Goal: Task Accomplishment & Management: Manage account settings

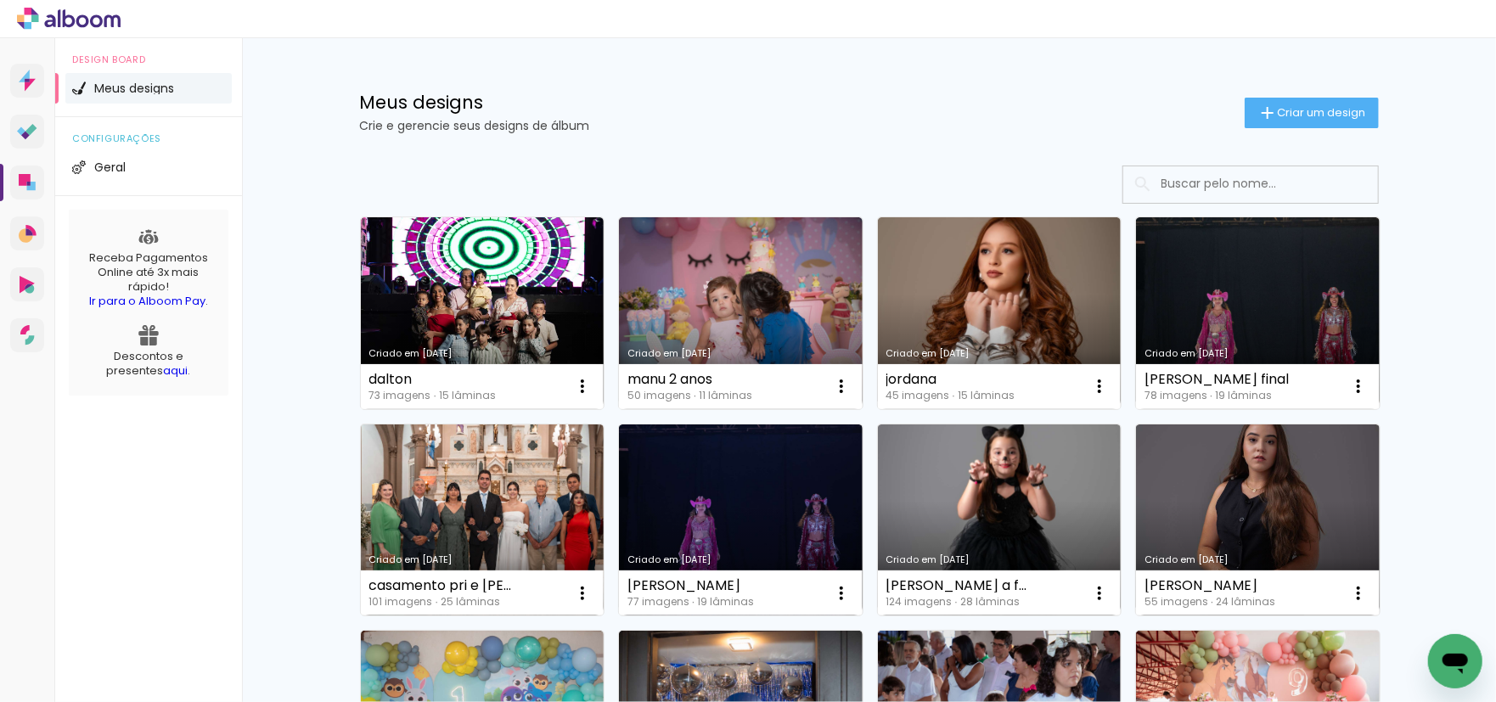
click at [743, 317] on link "Criado em [DATE]" at bounding box center [741, 313] width 244 height 192
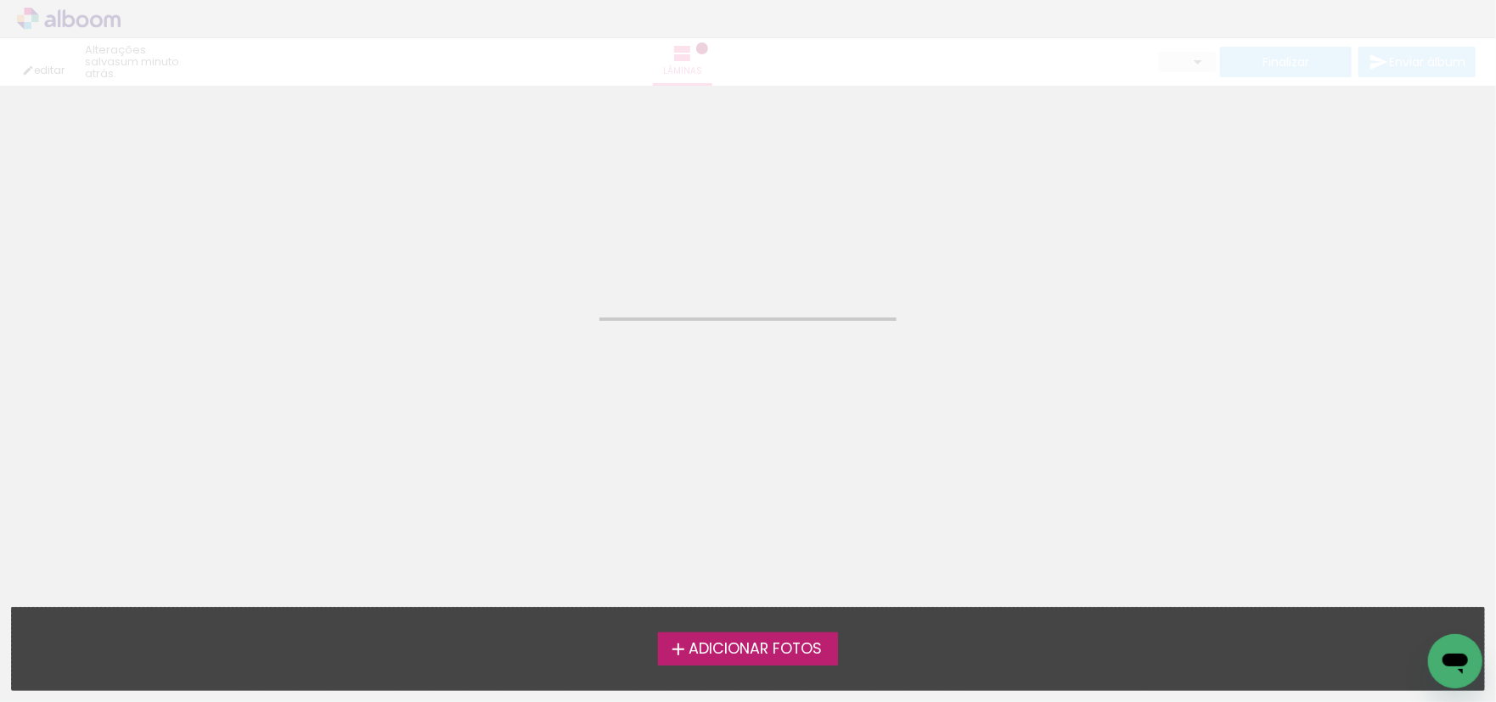
click at [740, 318] on div at bounding box center [748, 319] width 297 height 3
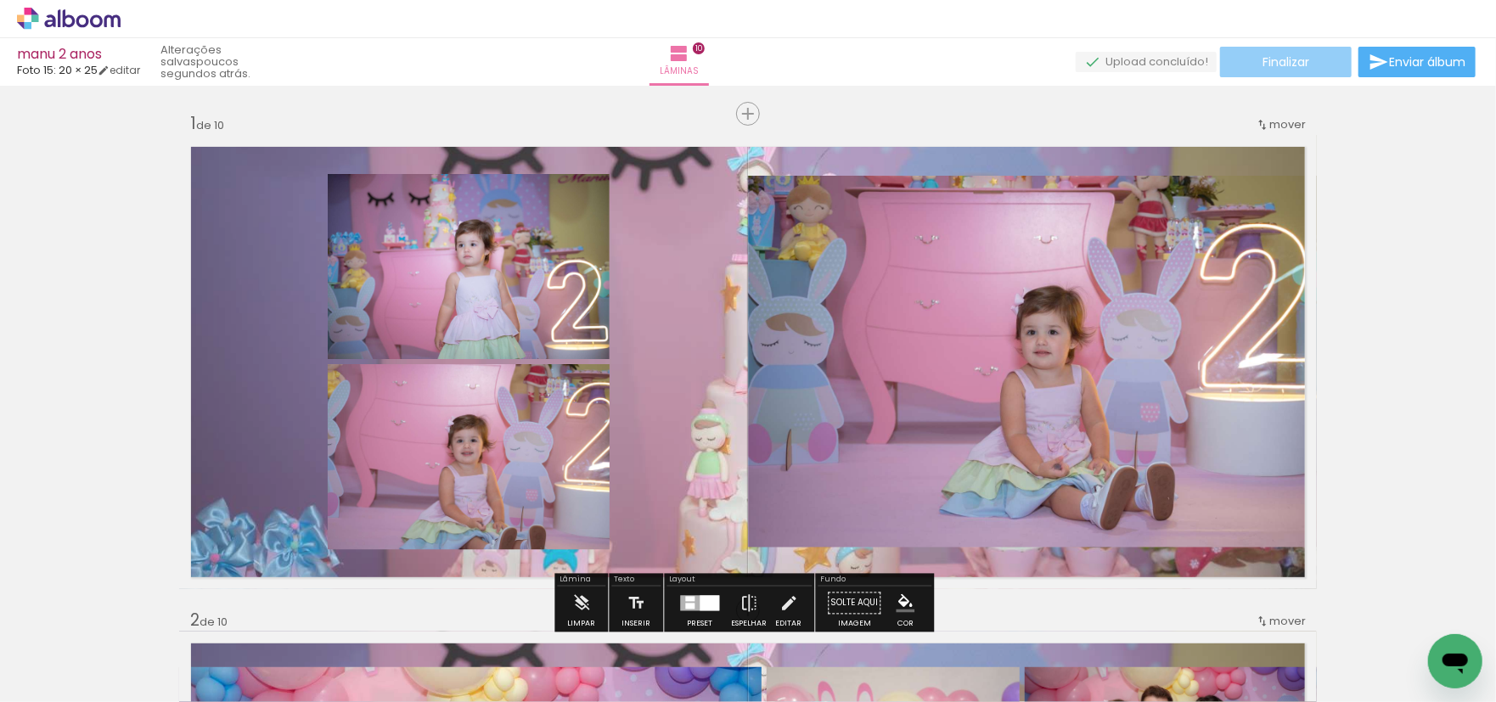
click at [1287, 59] on span "Finalizar" at bounding box center [1286, 62] width 47 height 12
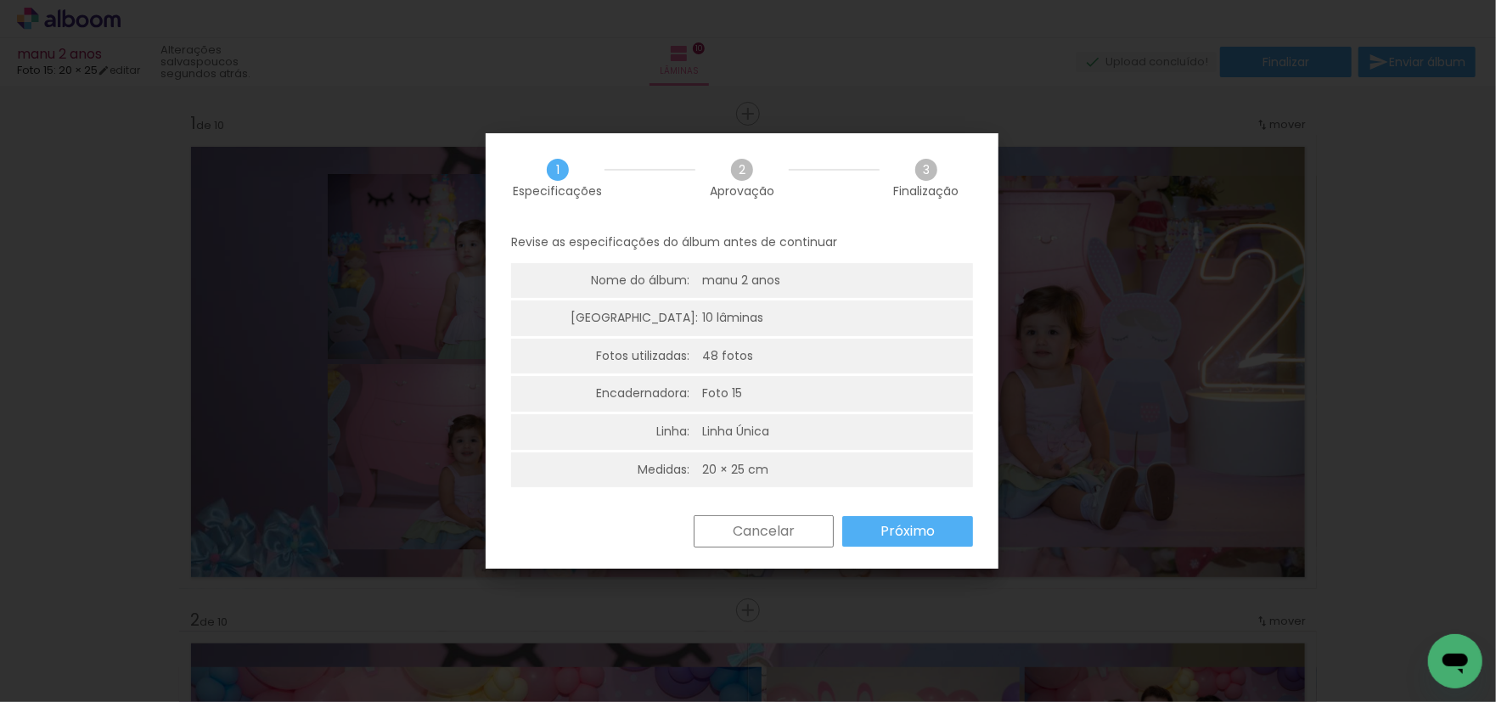
click at [0, 0] on slot "Próximo" at bounding box center [0, 0] width 0 height 0
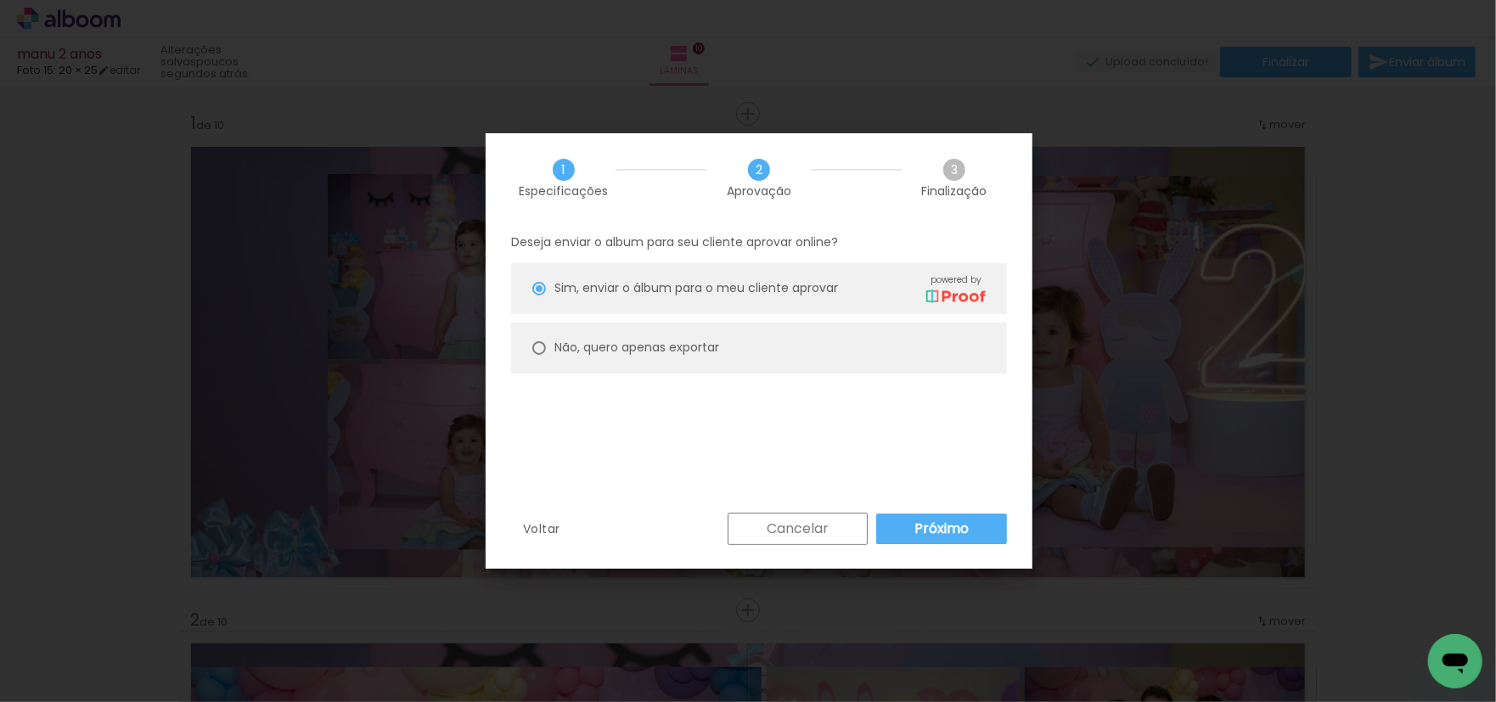
type paper-radio-button "on"
click at [537, 296] on div at bounding box center [539, 289] width 14 height 14
click at [0, 0] on slot "Próximo" at bounding box center [0, 0] width 0 height 0
type input "Alta, 300 DPI"
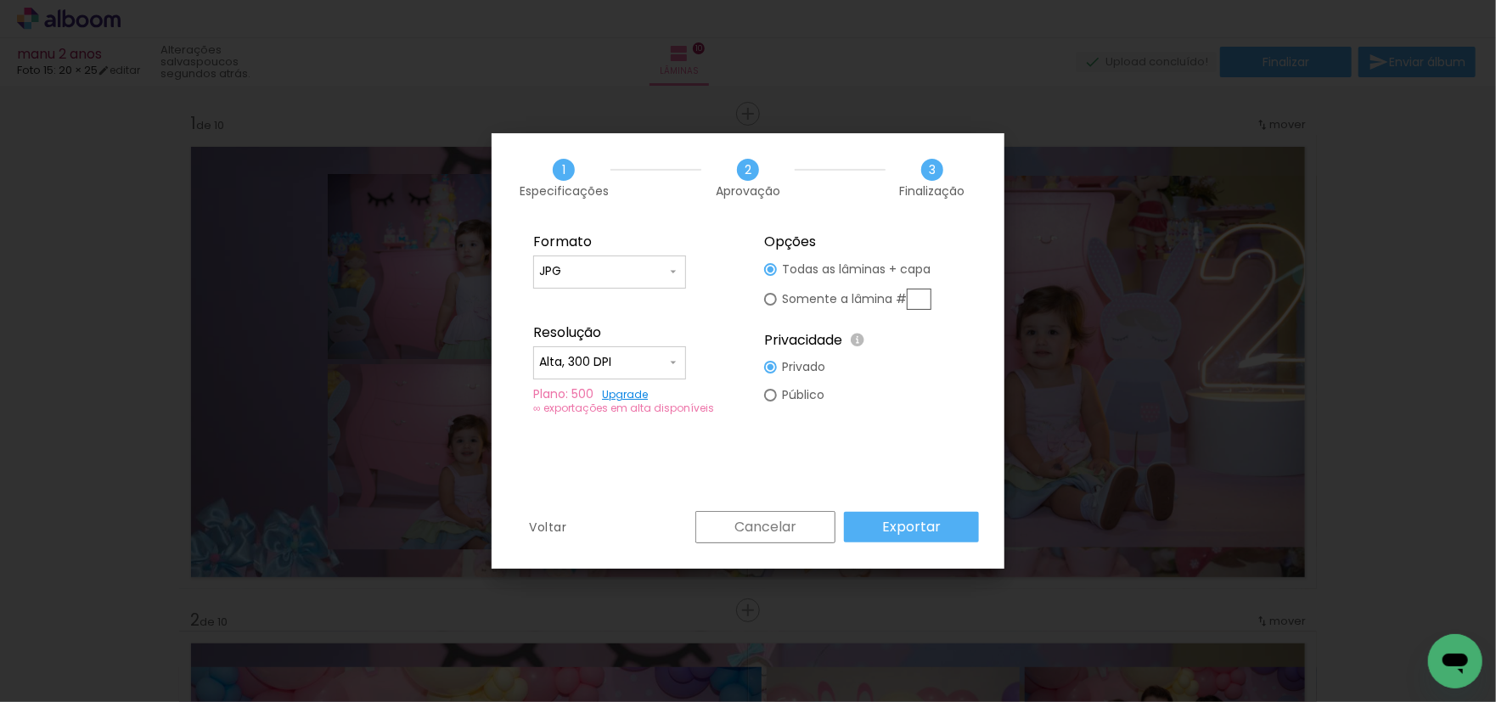
click at [0, 0] on slot "Exportar" at bounding box center [0, 0] width 0 height 0
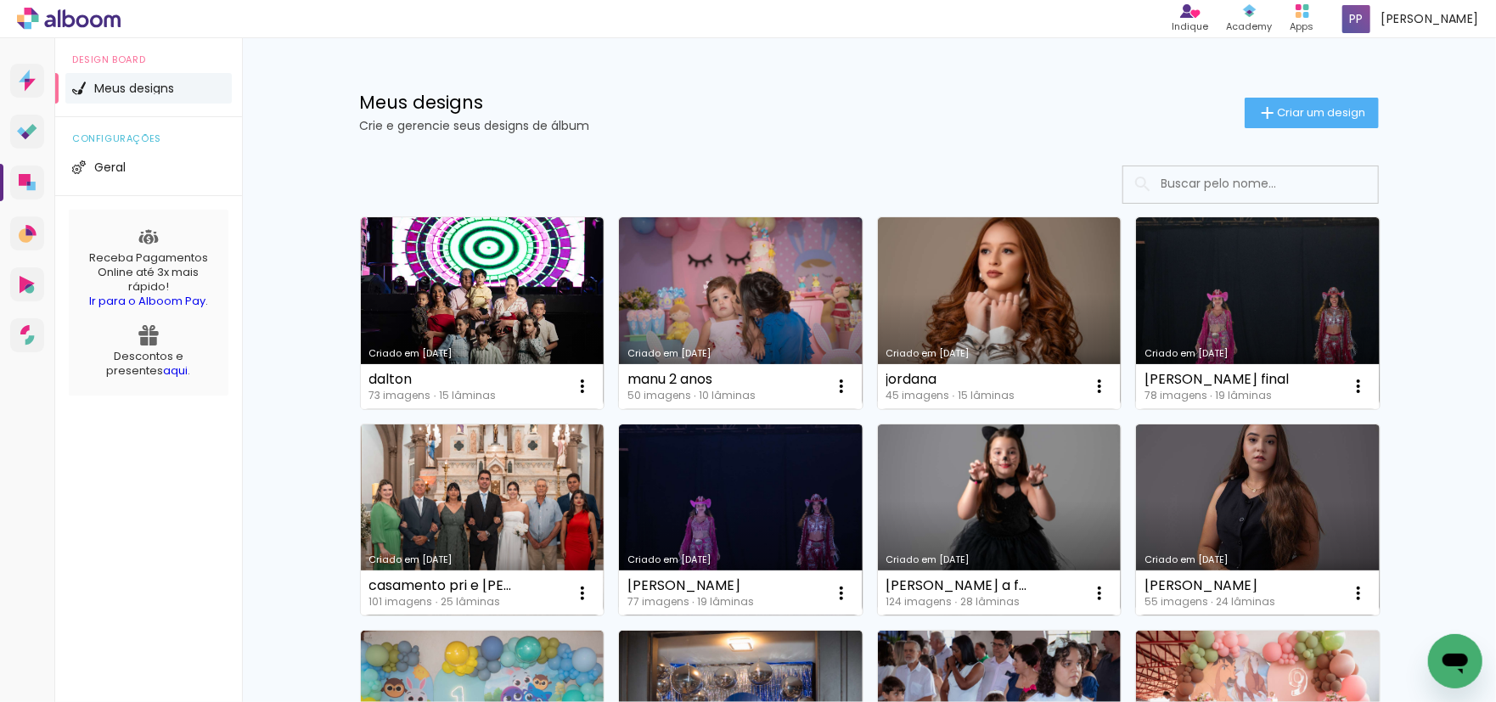
click at [990, 296] on link "Criado em [DATE]" at bounding box center [1000, 313] width 244 height 192
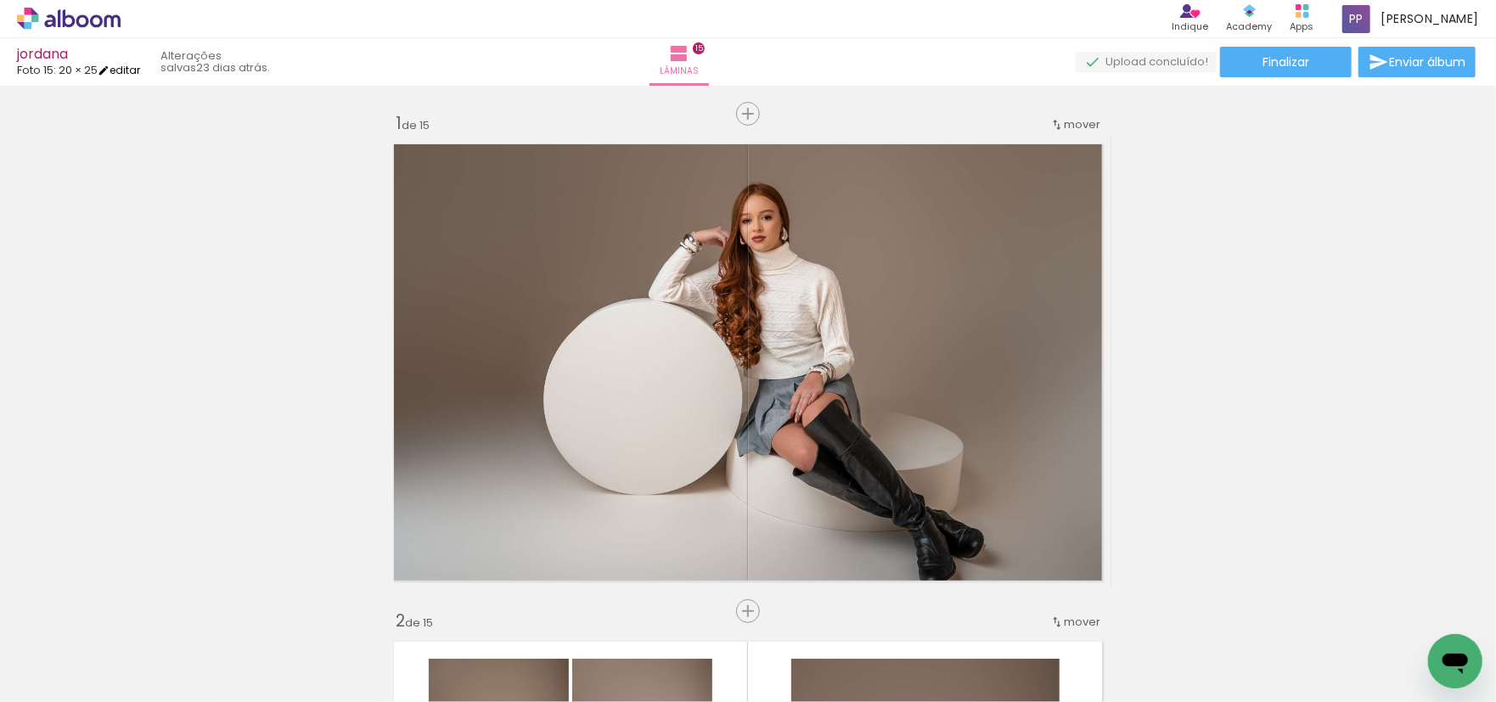
click at [132, 73] on link "editar" at bounding box center [119, 70] width 42 height 14
